Goal: Check status: Check status

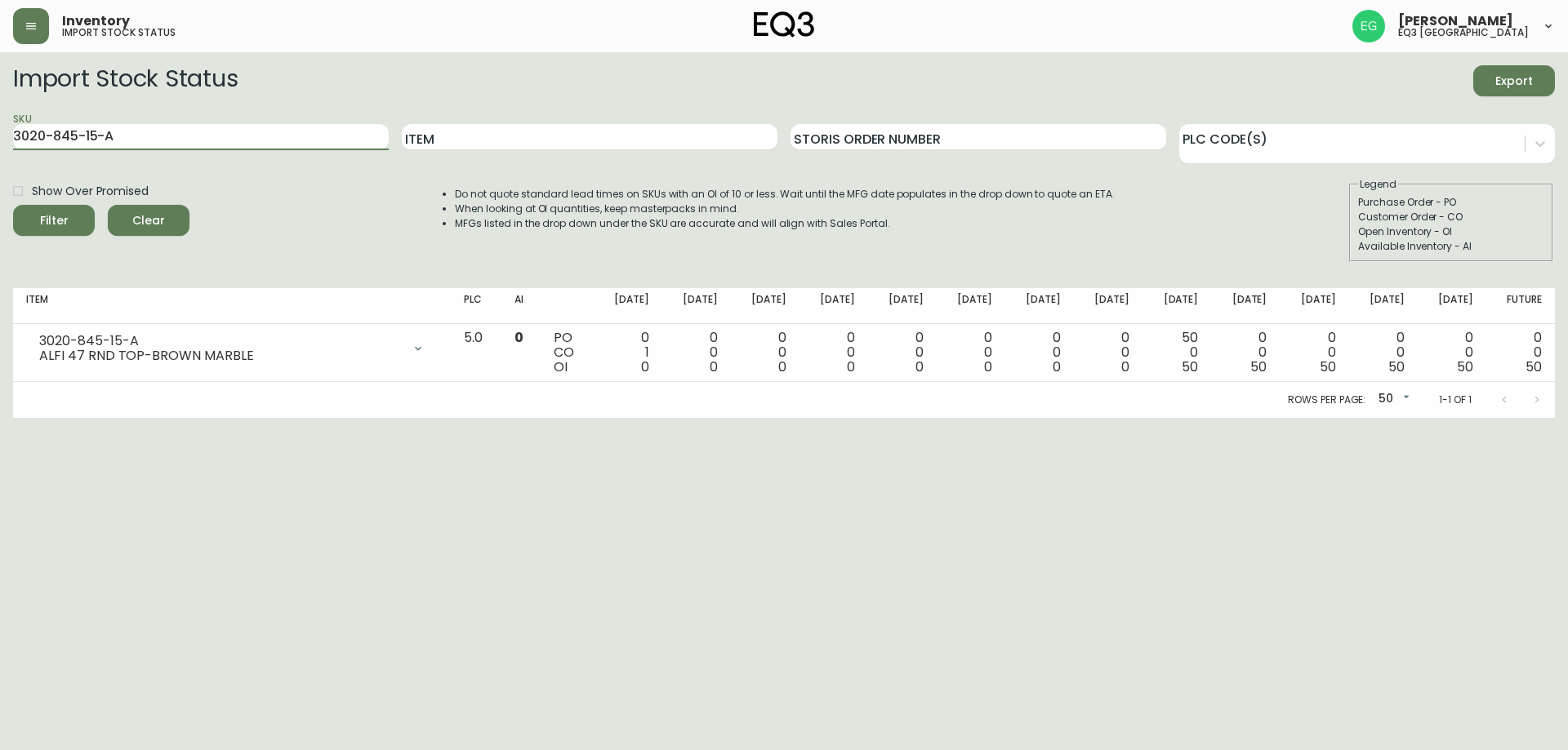
drag, startPoint x: 192, startPoint y: 125, endPoint x: 0, endPoint y: 152, distance: 193.9
click at [0, 152] on main "Import Stock Status Export SKU 3020-845-15-A Item Storis Order Number PLC Code(…" at bounding box center [784, 235] width 1568 height 366
paste input "[PHONE_NUMBER]"
type input "[PHONE_NUMBER]"
click at [13, 205] on button "Filter" at bounding box center [53, 220] width 81 height 31
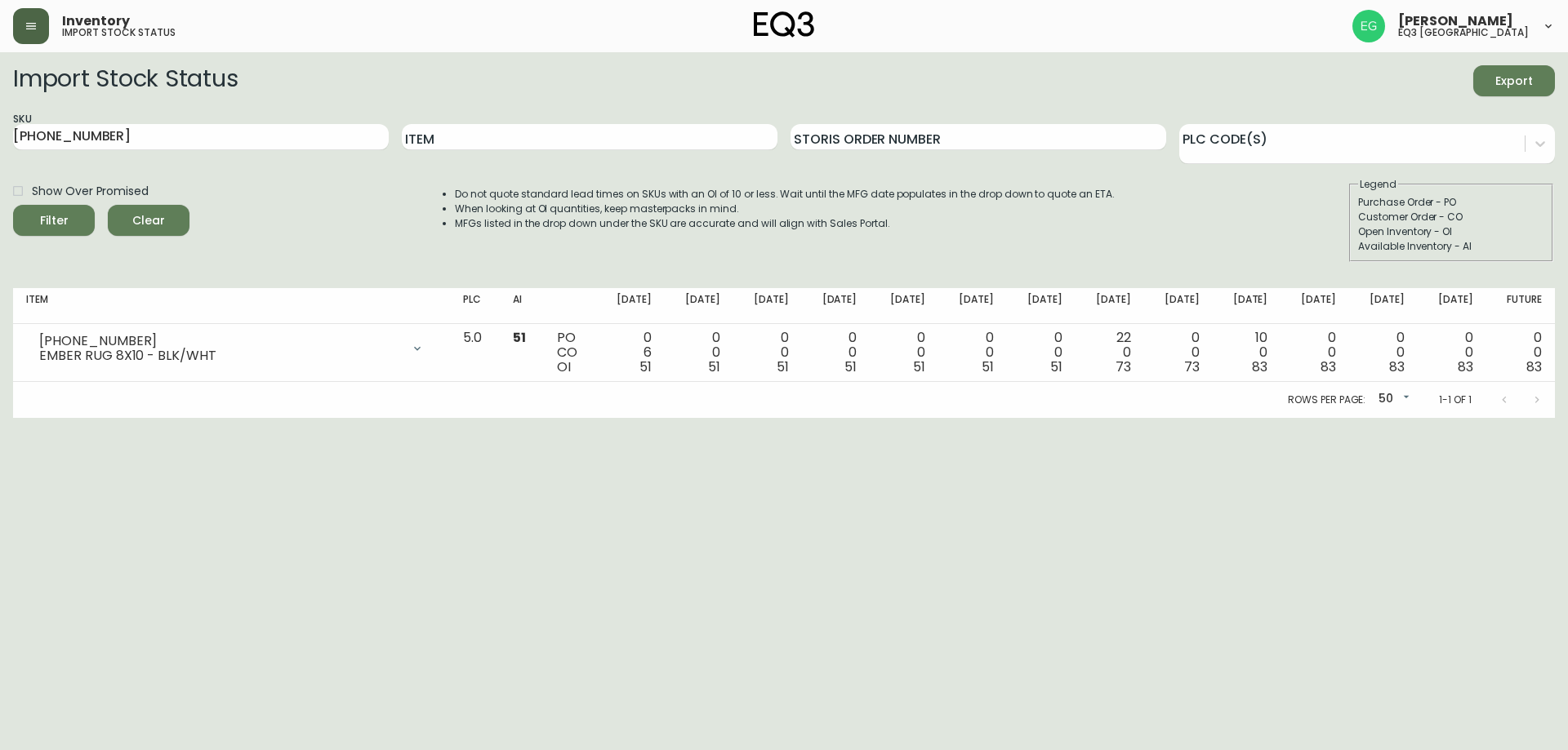
click at [37, 23] on button "button" at bounding box center [31, 26] width 36 height 36
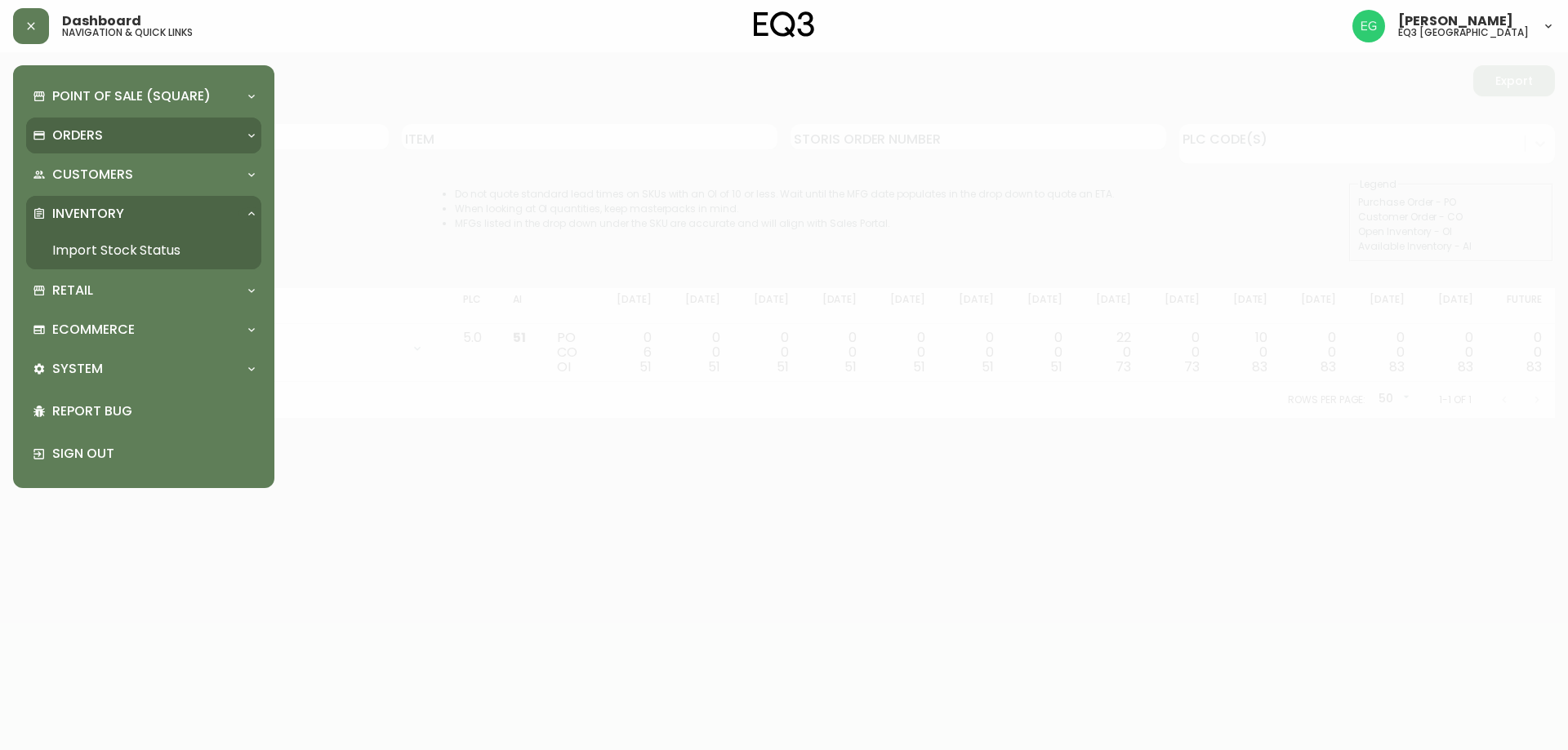
click at [119, 144] on div "Orders" at bounding box center [136, 135] width 206 height 18
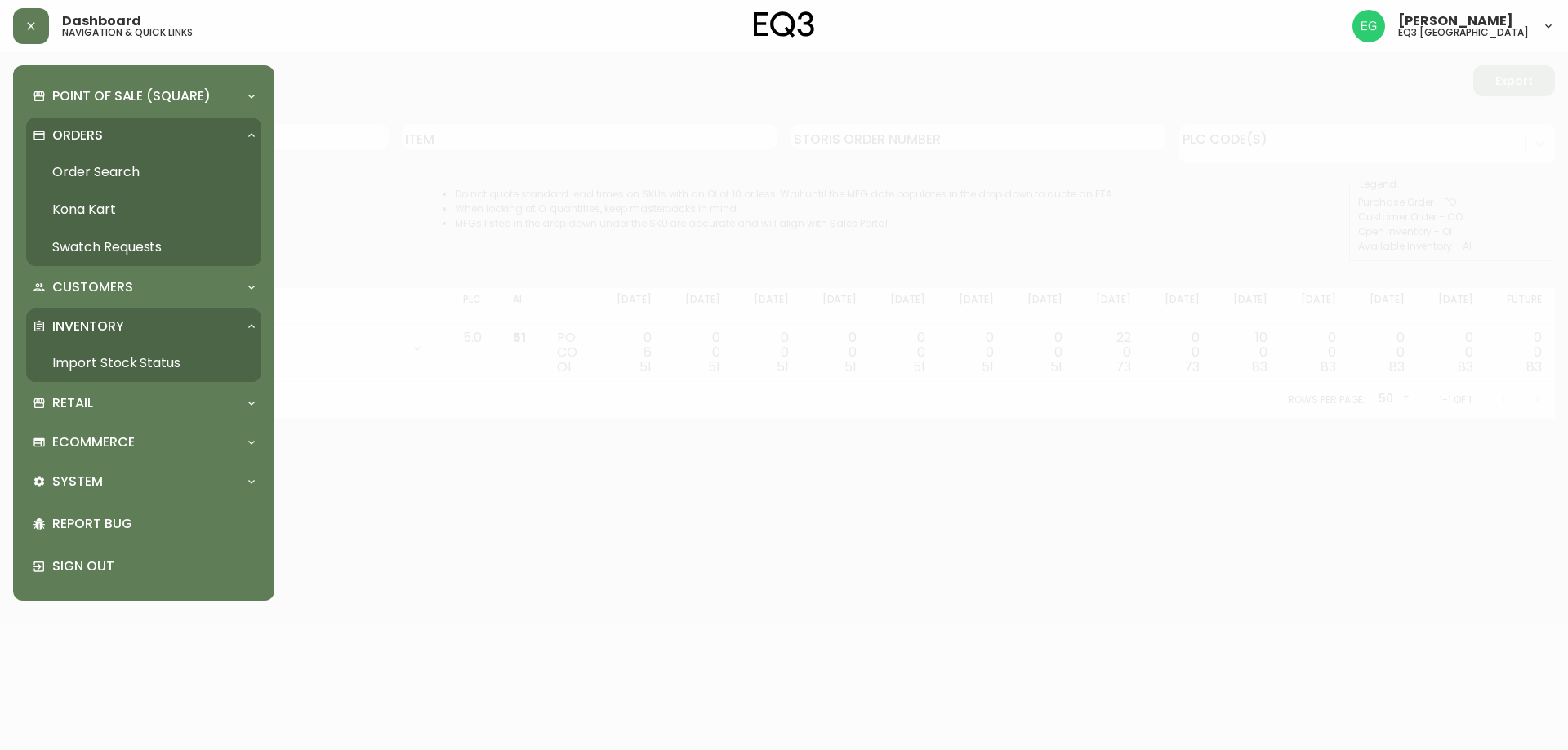
click at [108, 184] on link "Order Search" at bounding box center [143, 172] width 235 height 37
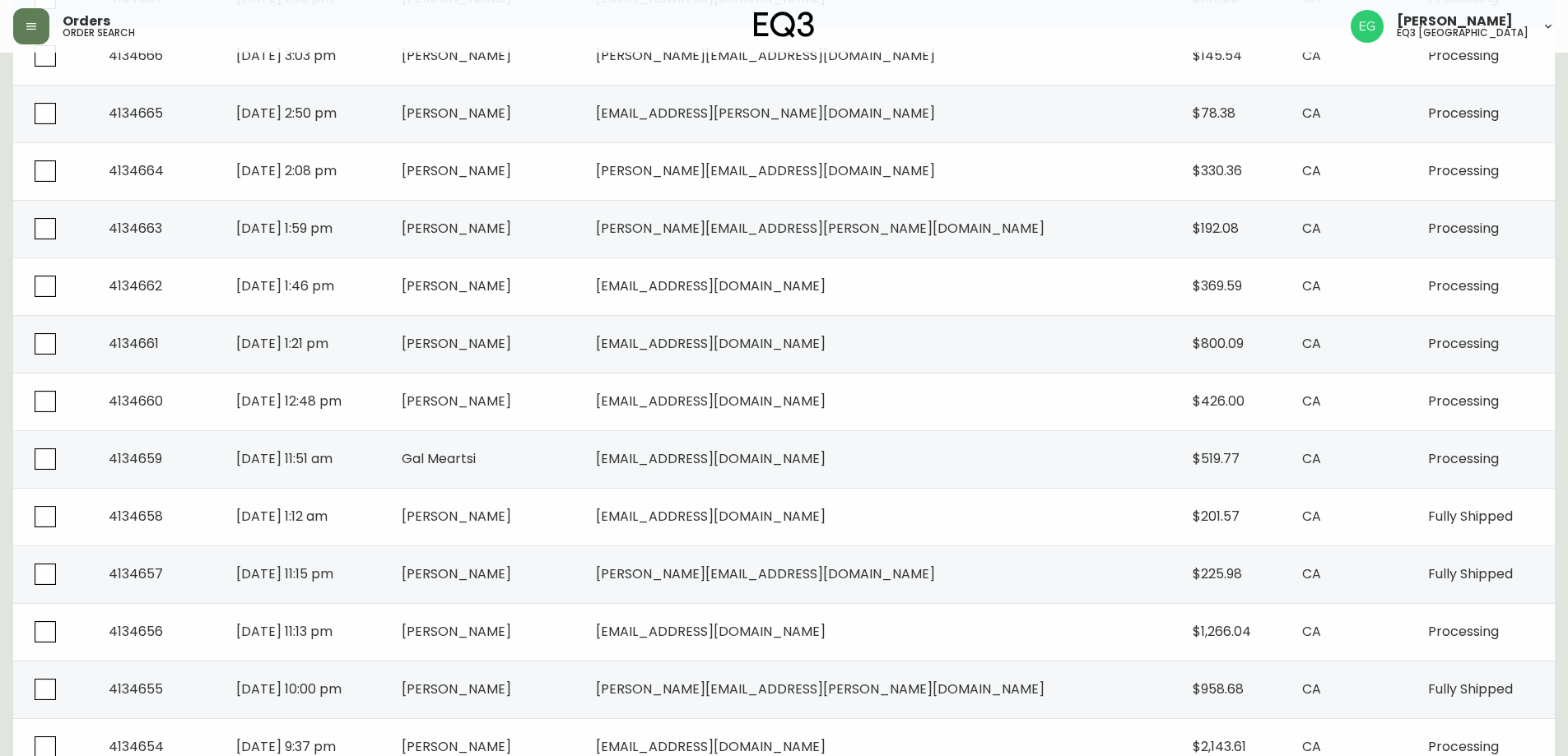
scroll to position [658, 0]
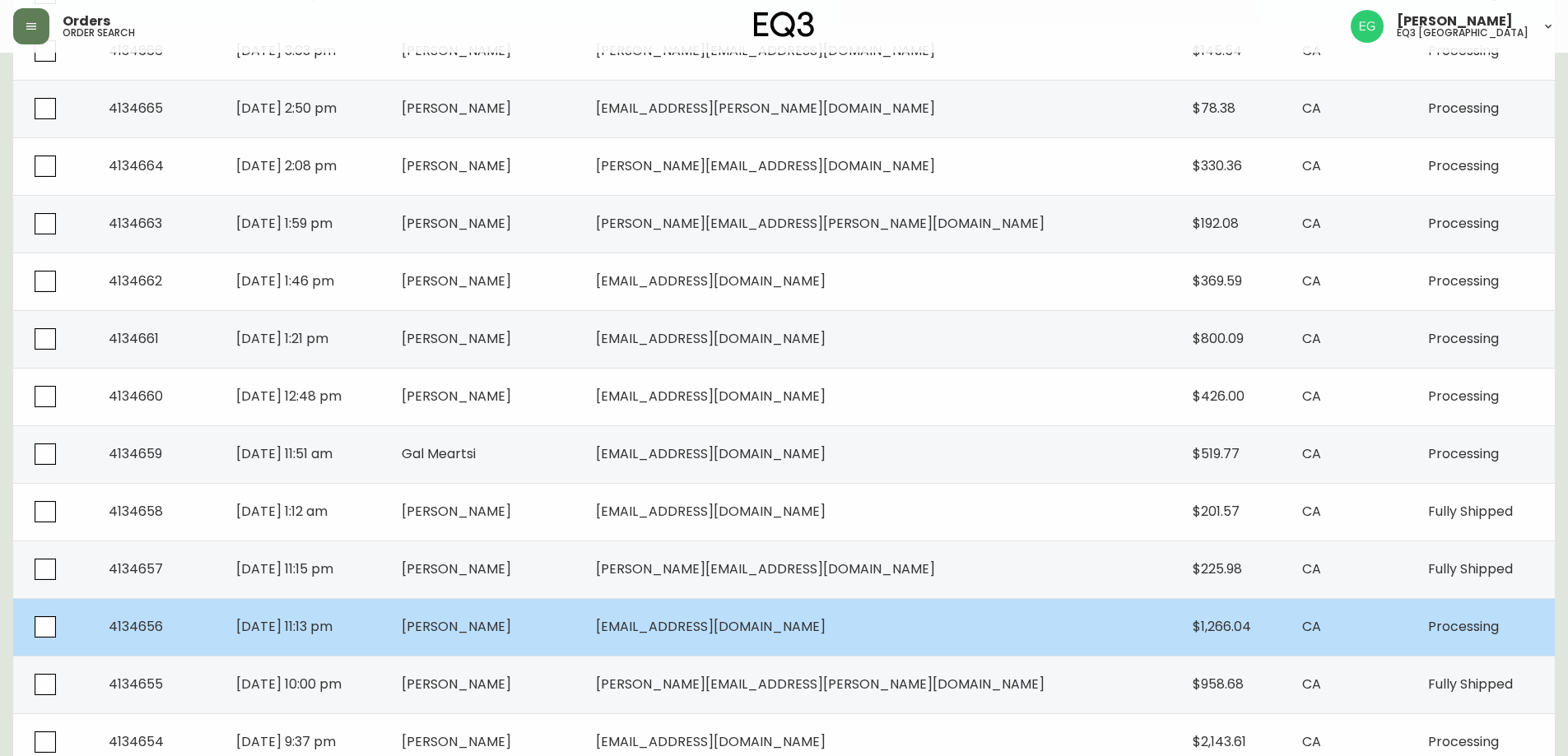
click at [826, 632] on span "[EMAIL_ADDRESS][DOMAIN_NAME]" at bounding box center [711, 627] width 230 height 19
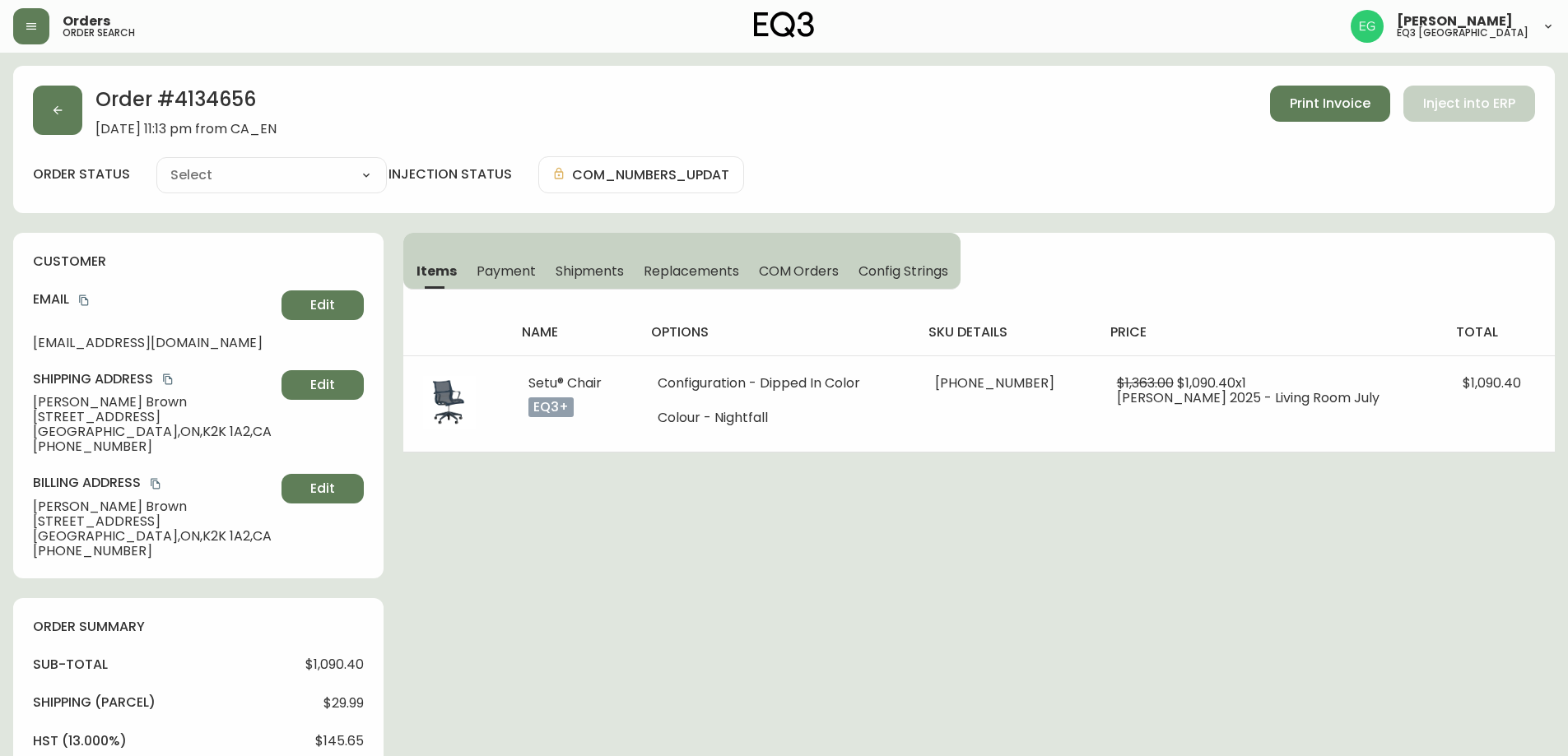
type input "Processing"
select select "PROCESSING"
